Goal: Communication & Community: Answer question/provide support

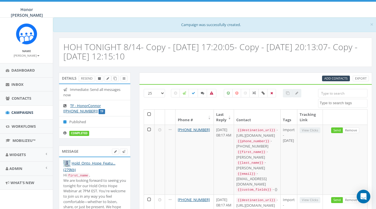
select select
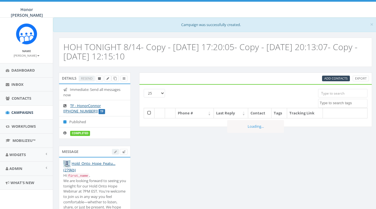
select select
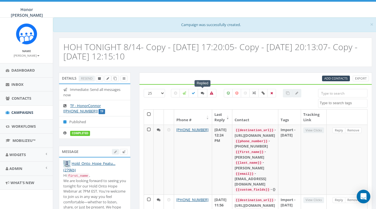
click at [203, 95] on icon at bounding box center [202, 93] width 3 height 3
checkbox input "true"
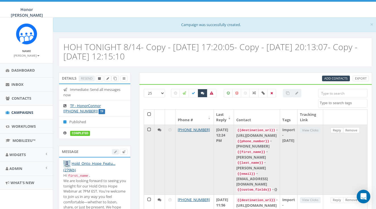
click at [343, 130] on link "Reply" at bounding box center [336, 131] width 13 height 6
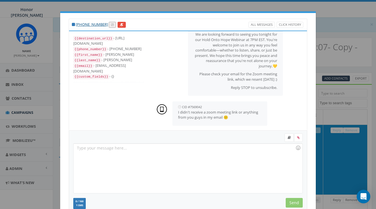
scroll to position [32, 0]
click at [212, 154] on div at bounding box center [188, 169] width 229 height 50
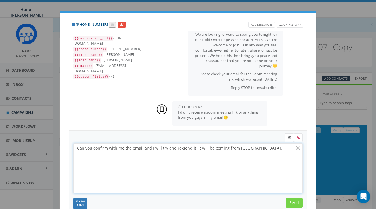
click at [292, 202] on input "Send" at bounding box center [294, 203] width 17 height 10
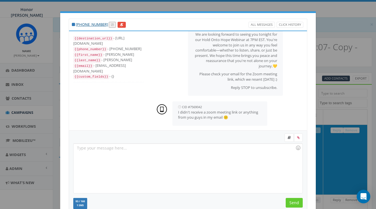
scroll to position [62, 0]
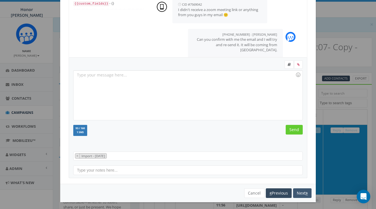
click at [301, 192] on button "Next" at bounding box center [302, 194] width 18 height 10
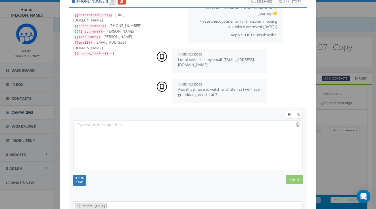
scroll to position [14, 0]
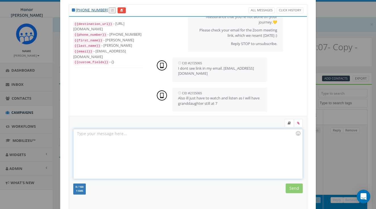
click at [211, 138] on div at bounding box center [188, 154] width 229 height 50
click at [296, 189] on input "Send" at bounding box center [294, 189] width 17 height 10
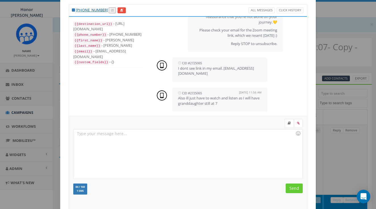
scroll to position [91, 0]
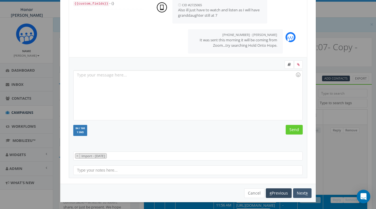
click at [303, 195] on button "Next" at bounding box center [302, 194] width 18 height 10
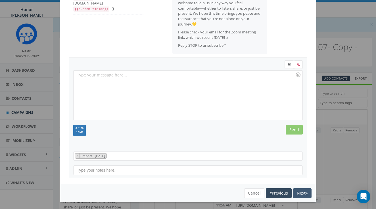
scroll to position [84, 0]
click at [300, 193] on button "Next" at bounding box center [302, 194] width 18 height 10
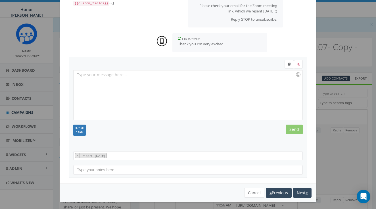
scroll to position [73, 0]
click at [308, 193] on button "Next" at bounding box center [302, 194] width 18 height 10
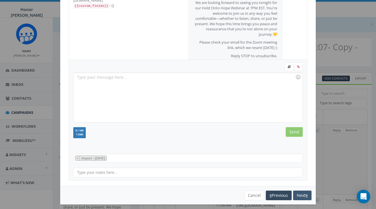
scroll to position [27, 0]
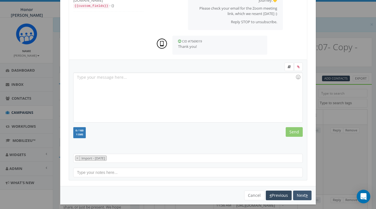
click at [299, 195] on button "Next" at bounding box center [302, 196] width 18 height 10
click at [301, 195] on button "Next" at bounding box center [302, 196] width 18 height 10
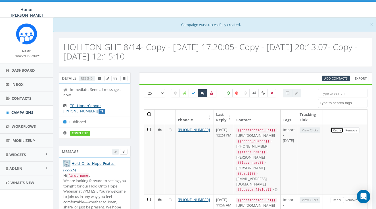
scroll to position [0, 0]
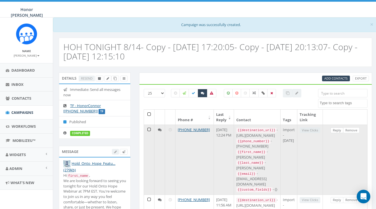
click at [342, 131] on link "Reply" at bounding box center [336, 131] width 13 height 6
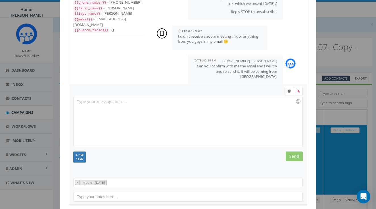
scroll to position [64, 0]
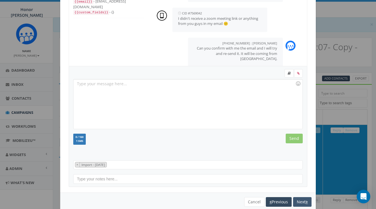
click at [307, 202] on icon "button" at bounding box center [306, 202] width 2 height 4
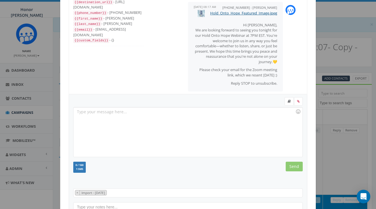
scroll to position [35, 0]
click at [327, 30] on div "[PHONE_NUMBER] All Messages Click History {{destination_url}} - [URL][DOMAIN_NA…" at bounding box center [188, 104] width 376 height 209
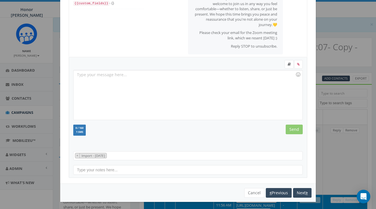
scroll to position [73, 0]
click at [257, 192] on button "Cancel" at bounding box center [254, 194] width 20 height 10
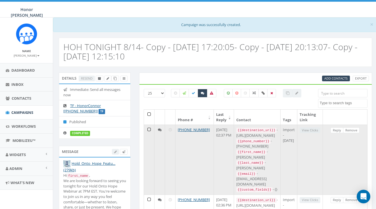
click at [343, 133] on td "Reply Remove" at bounding box center [345, 160] width 45 height 70
click at [342, 128] on link "Reply" at bounding box center [336, 131] width 13 height 6
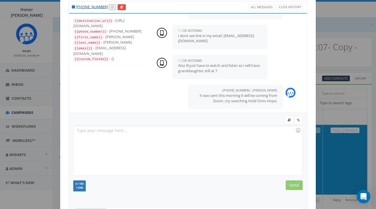
scroll to position [18, 0]
click at [223, 147] on div at bounding box center [188, 150] width 229 height 50
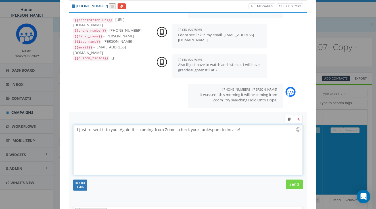
click at [296, 185] on input "Send" at bounding box center [294, 185] width 17 height 10
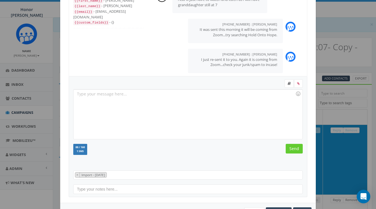
scroll to position [73, 0]
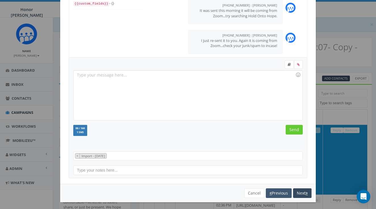
click at [269, 192] on icon "button" at bounding box center [270, 194] width 2 height 4
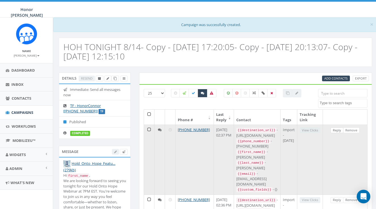
click at [339, 131] on link "Reply" at bounding box center [336, 131] width 13 height 6
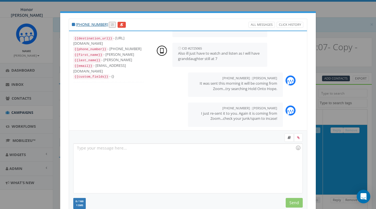
scroll to position [121, 0]
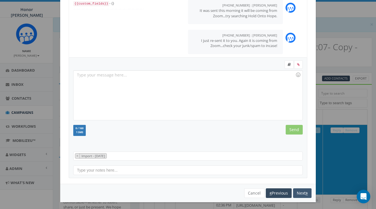
click at [305, 192] on icon "button" at bounding box center [306, 194] width 2 height 4
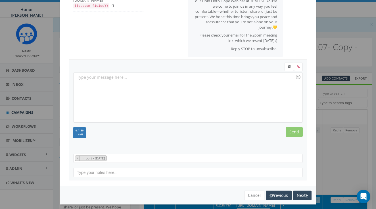
scroll to position [62, 0]
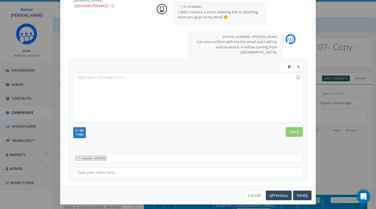
click at [249, 88] on div at bounding box center [188, 98] width 229 height 50
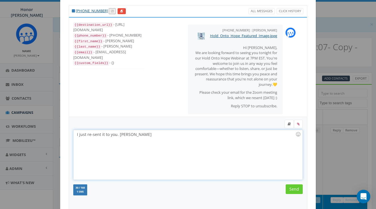
scroll to position [12, 0]
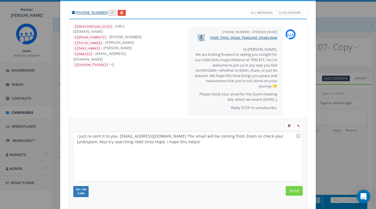
click at [299, 194] on input "Send" at bounding box center [294, 191] width 17 height 10
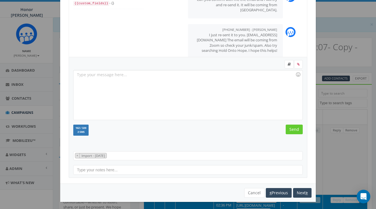
scroll to position [73, 0]
click at [255, 193] on button "Cancel" at bounding box center [254, 194] width 20 height 10
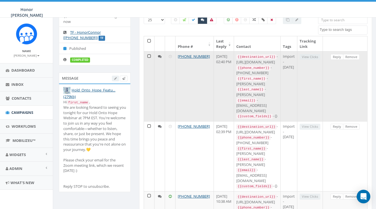
scroll to position [74, 0]
